Goal: Task Accomplishment & Management: Manage account settings

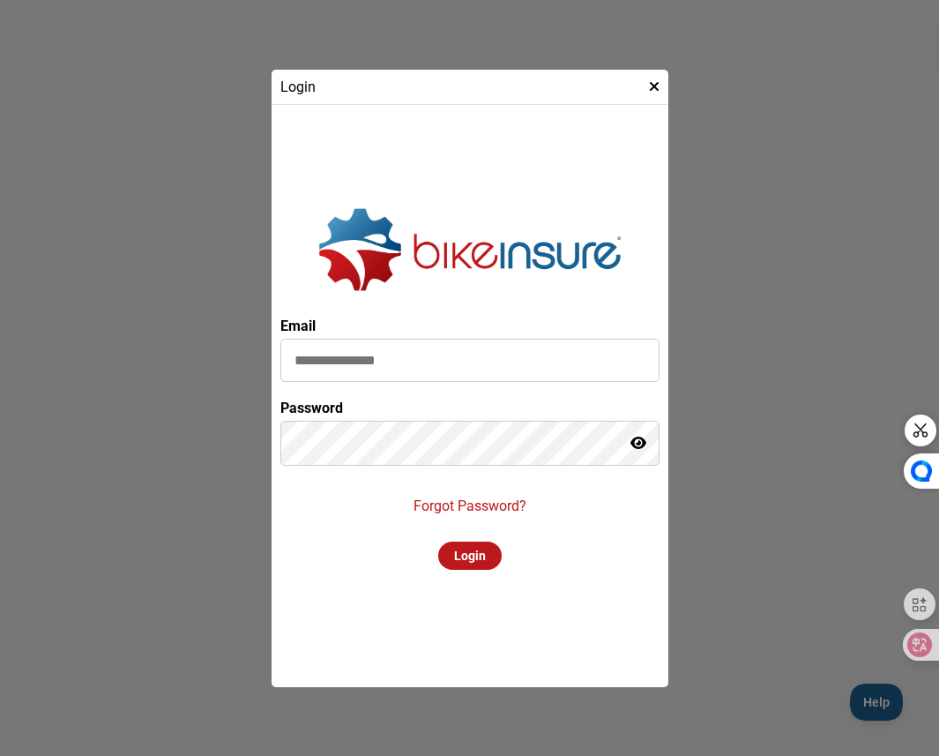
click at [462, 339] on input at bounding box center [470, 360] width 379 height 43
type input "**********"
click at [491, 514] on p "Forgot Password?" at bounding box center [470, 506] width 113 height 17
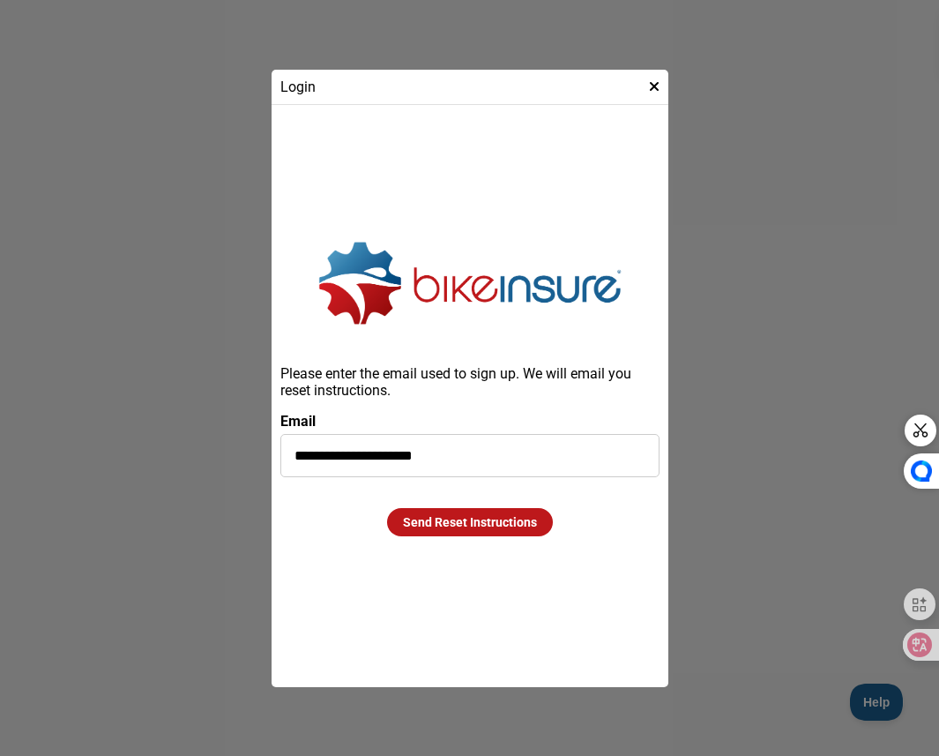
click at [469, 512] on div "Send Reset Instructions" at bounding box center [470, 522] width 166 height 28
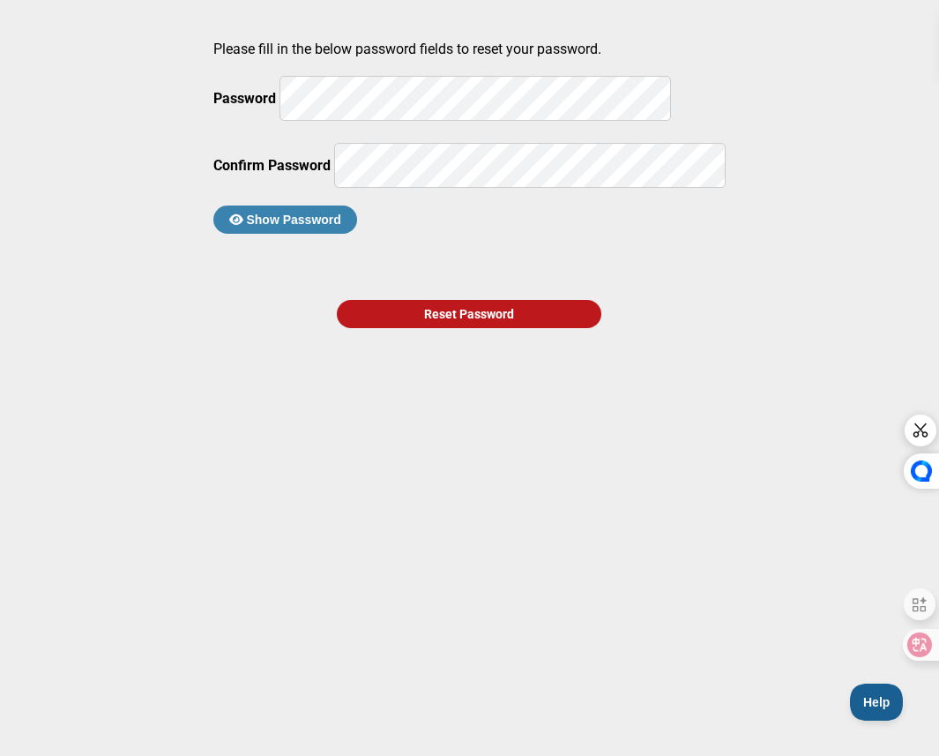
click at [357, 234] on button "Show Password" at bounding box center [285, 220] width 144 height 28
click at [434, 328] on div "Reset Password" at bounding box center [469, 314] width 265 height 28
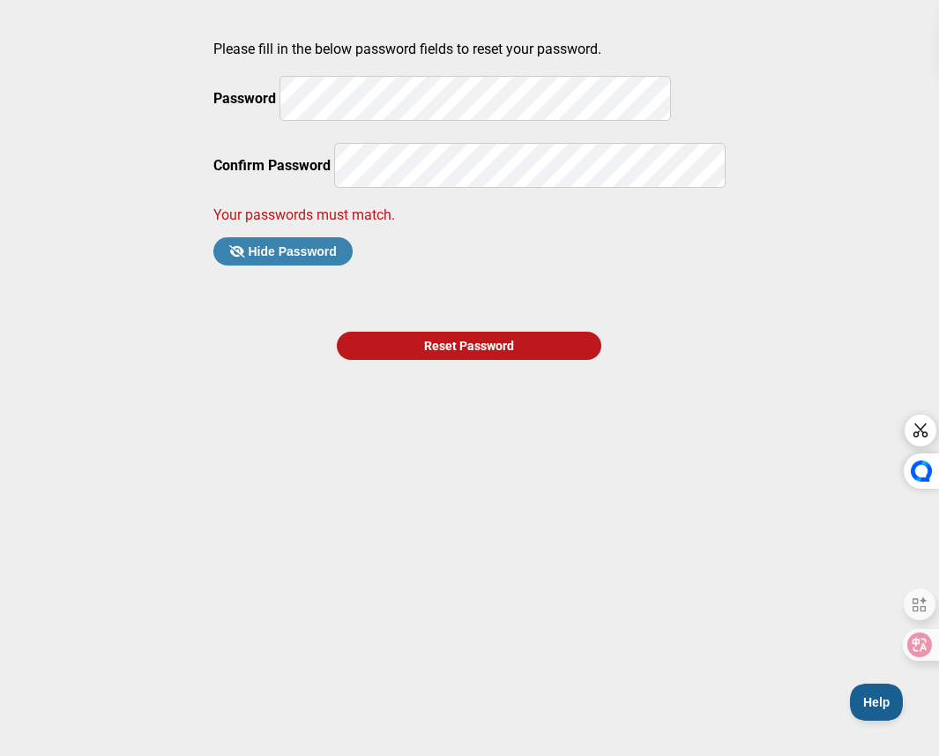
click at [459, 360] on div "Reset Password" at bounding box center [469, 346] width 265 height 28
click at [430, 360] on div "Reset Password" at bounding box center [469, 346] width 265 height 28
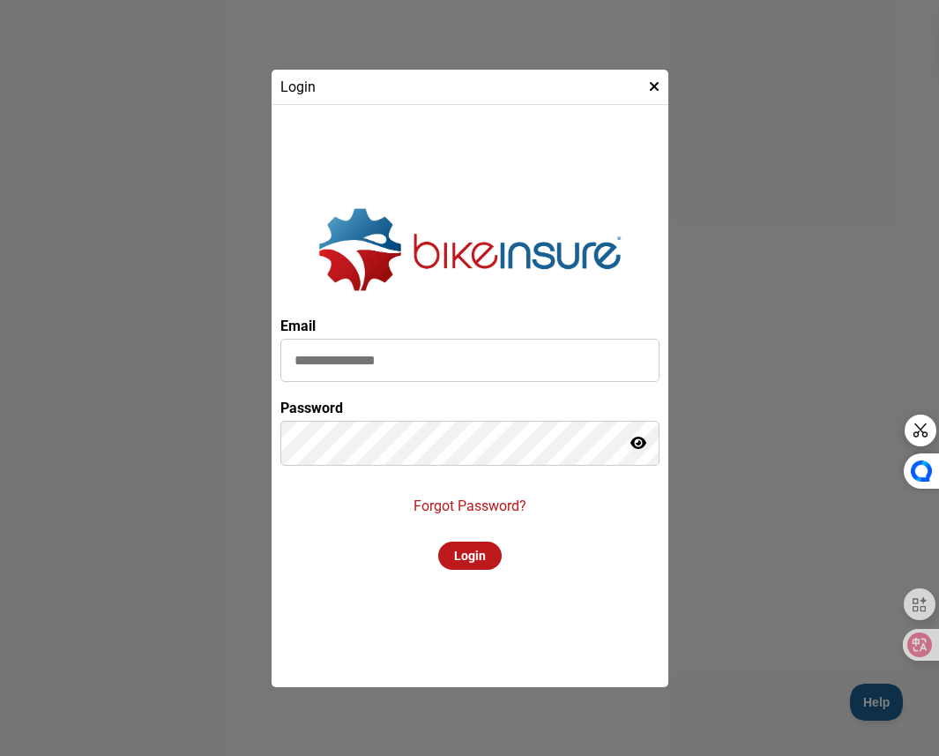
click at [446, 380] on input at bounding box center [470, 360] width 379 height 43
type input "**********"
click at [461, 556] on div "Login" at bounding box center [470, 556] width 64 height 28
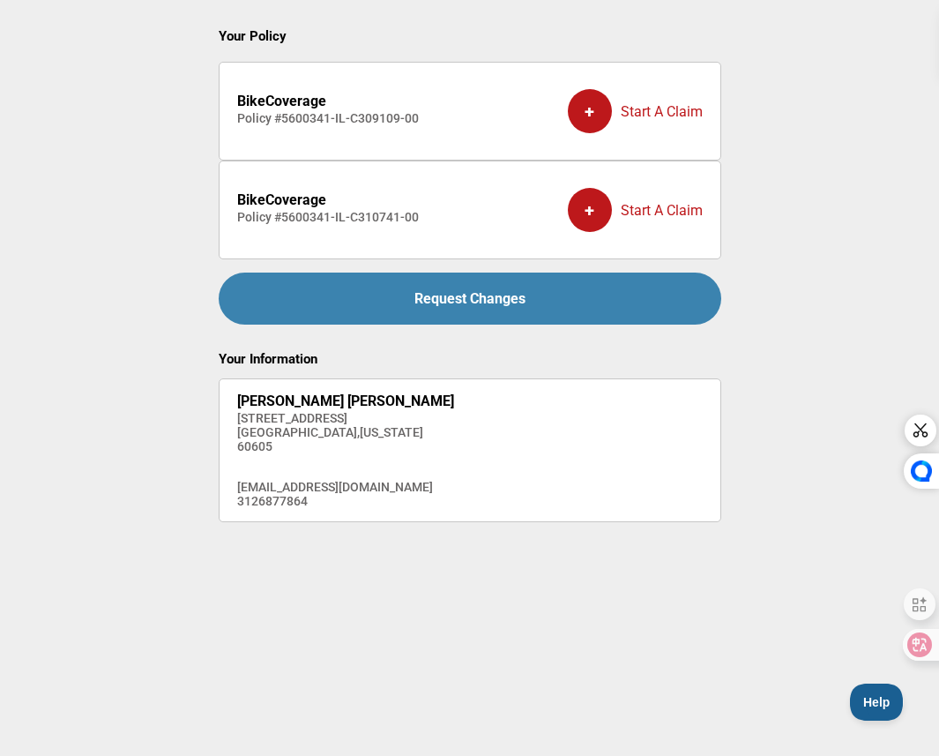
click at [407, 114] on h4 "Policy # 5600341-IL-C309109-00" at bounding box center [328, 118] width 182 height 14
click at [475, 157] on li "BikeCoverage Policy # 5600341-IL-C309109-00 + Start A Claim" at bounding box center [470, 111] width 503 height 99
click at [593, 212] on div "+" at bounding box center [590, 210] width 44 height 44
drag, startPoint x: 275, startPoint y: 213, endPoint x: 429, endPoint y: 219, distance: 153.6
click at [429, 219] on li "BikeCoverage Policy # 5600341-IL-C310741-00 + Start A Claim" at bounding box center [470, 210] width 503 height 99
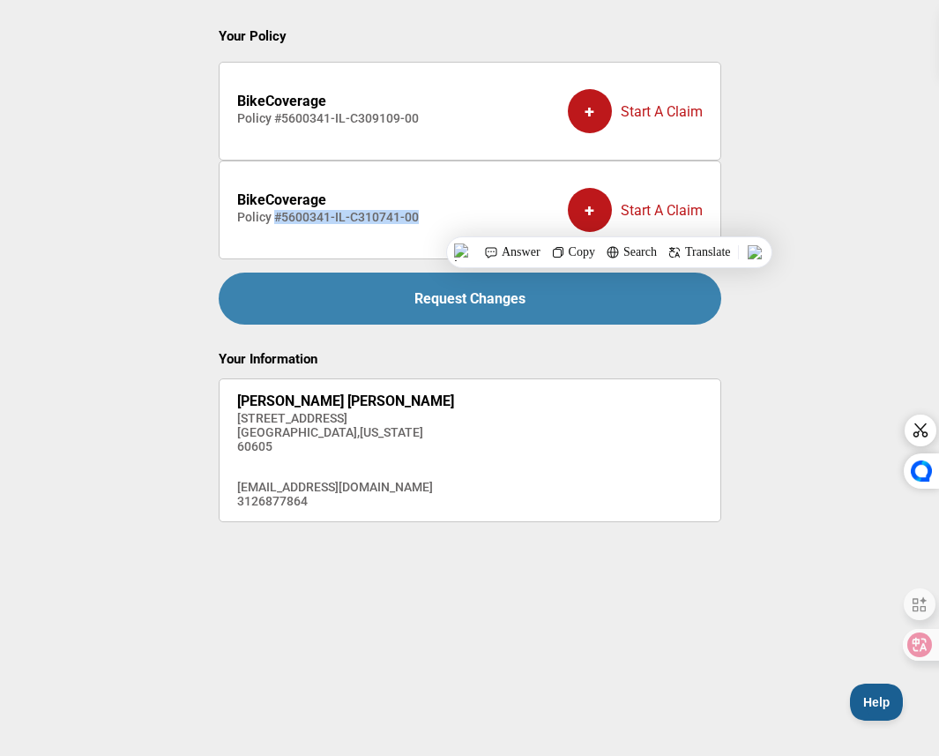
copy h4 "# 5600341-IL-C310741-00"
